Goal: Task Accomplishment & Management: Manage account settings

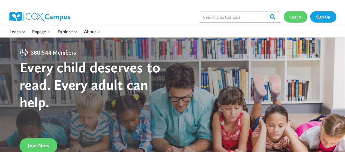
click at [298, 19] on link "Log In" at bounding box center [296, 16] width 24 height 11
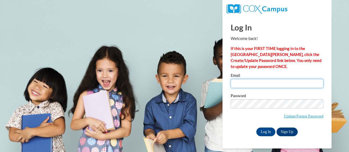
click at [245, 83] on input "Email" at bounding box center [277, 83] width 93 height 9
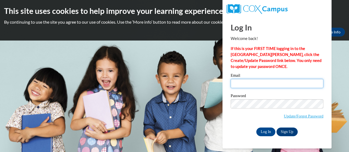
type input "[EMAIL_ADDRESS][DOMAIN_NAME]"
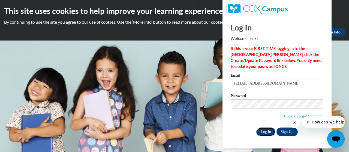
click at [266, 130] on input "Log In" at bounding box center [265, 132] width 19 height 9
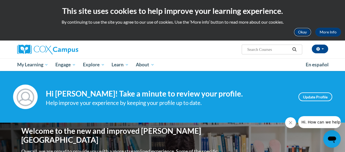
click at [299, 33] on button "Okay" at bounding box center [302, 32] width 17 height 9
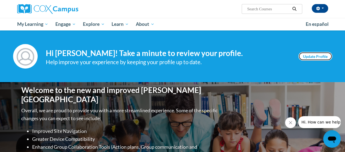
click at [314, 56] on link "Update Profile" at bounding box center [315, 56] width 34 height 9
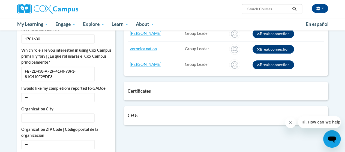
scroll to position [259, 0]
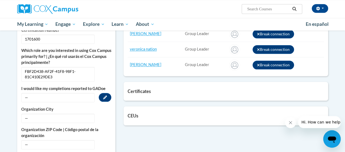
click at [85, 93] on span "—" at bounding box center [57, 97] width 73 height 9
click at [102, 93] on button "Edit" at bounding box center [105, 97] width 13 height 9
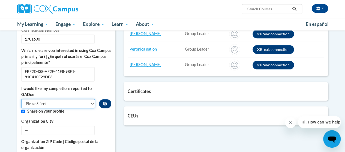
click at [70, 100] on select "Please Select Yes No" at bounding box center [58, 103] width 74 height 9
select select "603ba6f8-c7dd-435b-84cd-d4c8cfb77024"
click at [21, 99] on select "Please Select Yes No" at bounding box center [58, 103] width 74 height 9
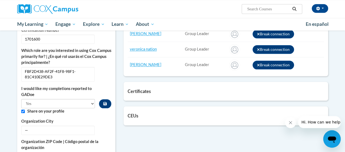
click at [88, 109] on label "Share on your profile" at bounding box center [69, 112] width 84 height 6
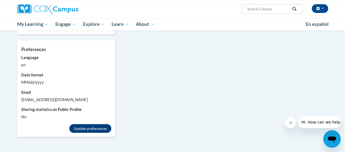
scroll to position [396, 0]
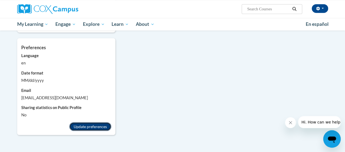
click at [88, 122] on button "Update preferences" at bounding box center [90, 126] width 42 height 9
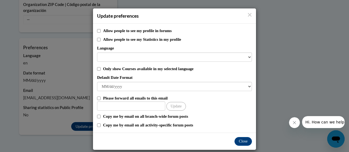
click at [111, 32] on label "Allow people to see my profile in forums" at bounding box center [177, 31] width 149 height 6
click at [101, 32] on input "Allow people to see my profile in forums" at bounding box center [99, 31] width 4 height 4
checkbox input "true"
click at [111, 38] on label "Allow people to see my Statistics in my profile" at bounding box center [177, 40] width 149 height 6
click at [101, 38] on input "Allow people to see my Statistics in my profile" at bounding box center [99, 40] width 4 height 4
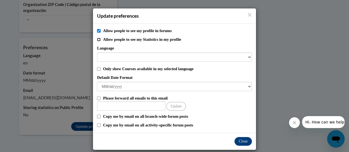
checkbox input "true"
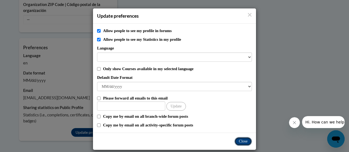
click at [241, 143] on button "Close" at bounding box center [243, 141] width 17 height 9
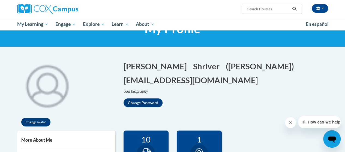
scroll to position [0, 0]
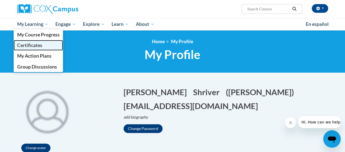
click at [45, 44] on link "Certificates" at bounding box center [39, 45] width 50 height 11
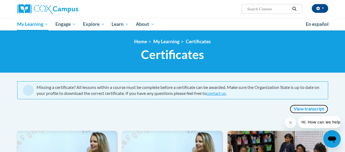
click at [306, 109] on link "View transcript" at bounding box center [309, 109] width 38 height 9
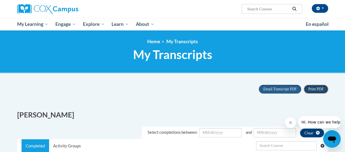
click at [317, 89] on span "Print PDF" at bounding box center [315, 89] width 15 height 4
